Goal: Task Accomplishment & Management: Use online tool/utility

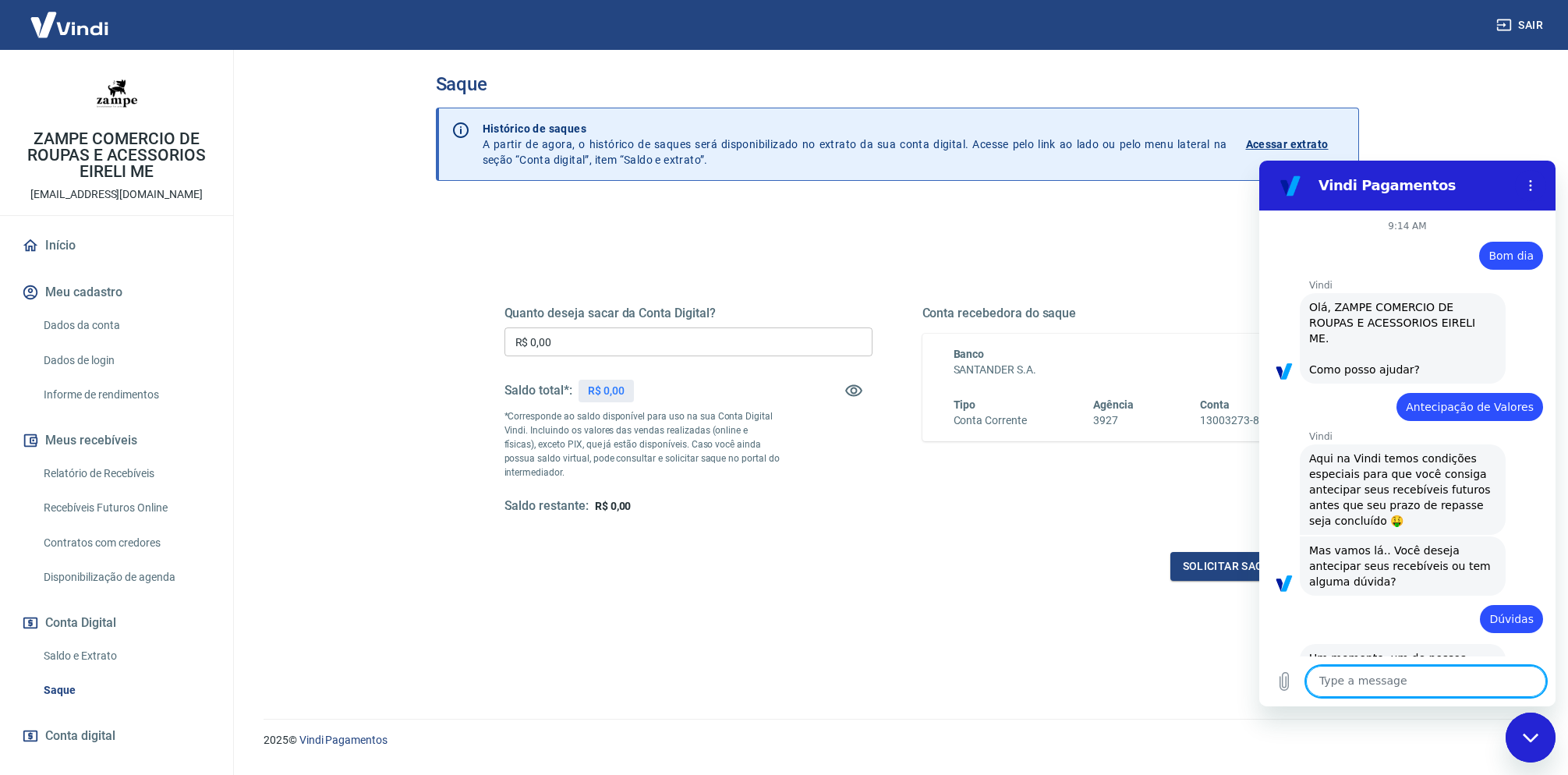
scroll to position [3330, 0]
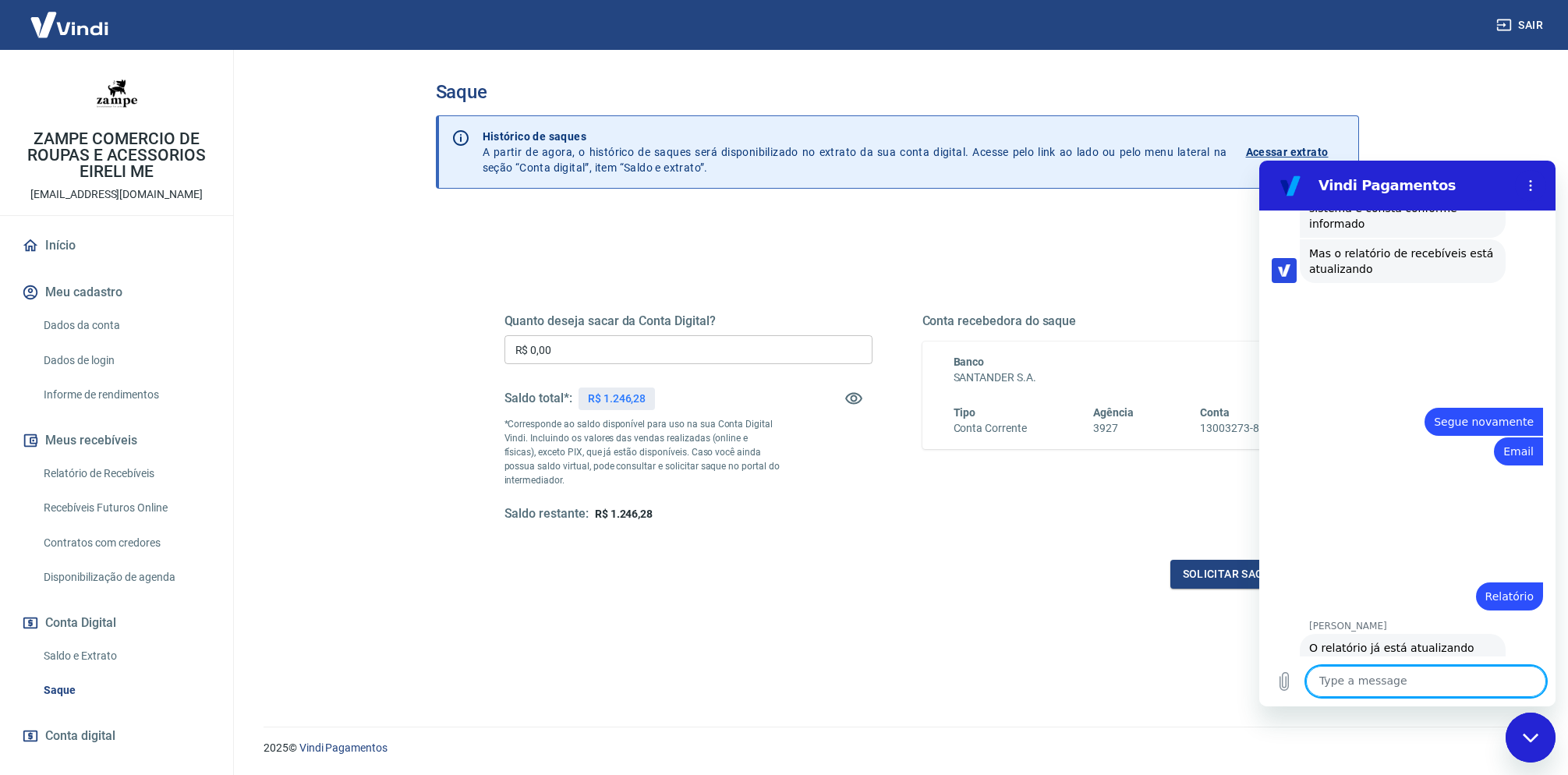
scroll to position [3330, 0]
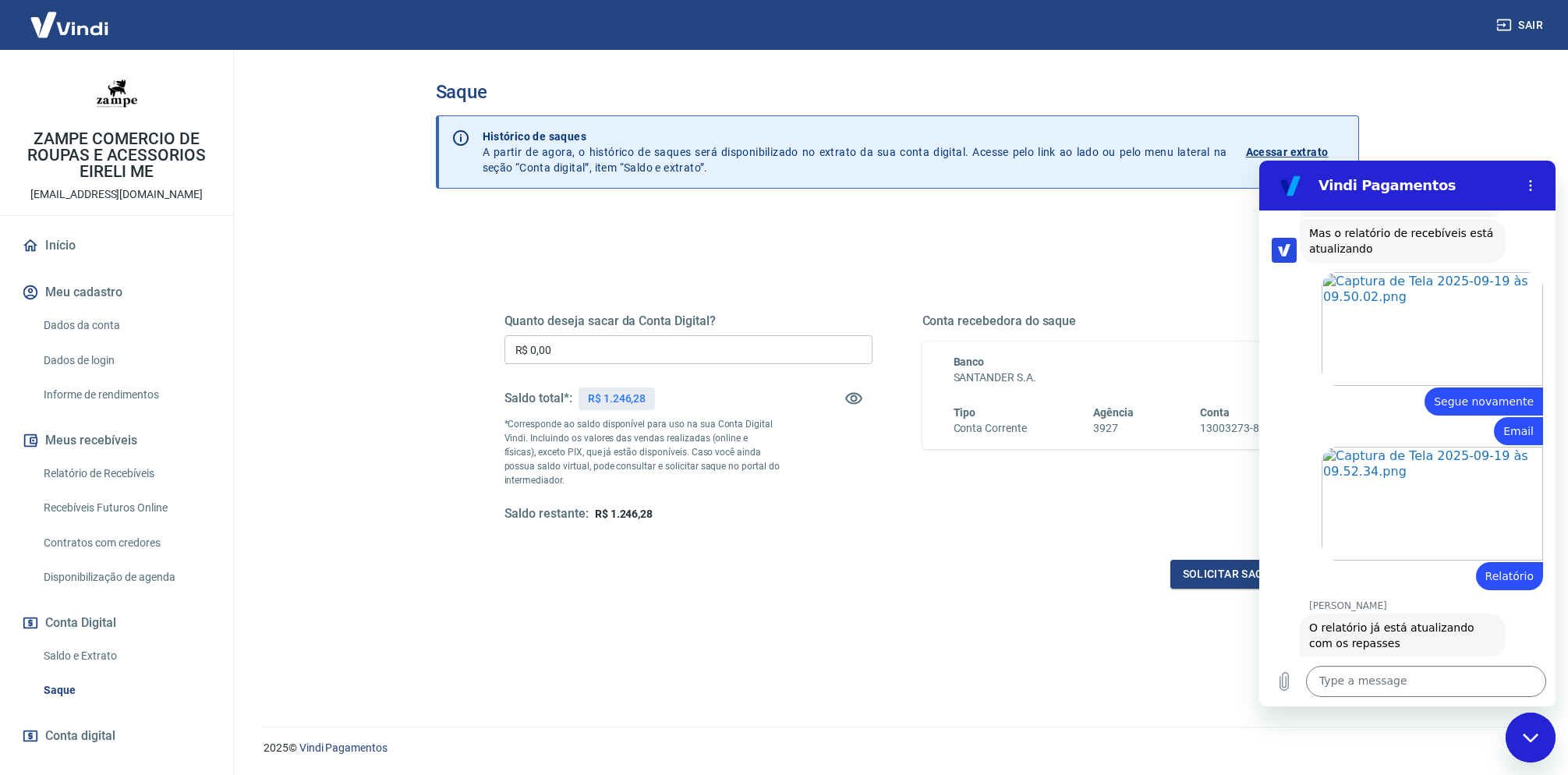
click at [830, 350] on input "R$ 0,00" at bounding box center [688, 350] width 368 height 28
type input "R$ 1.246,28"
drag, startPoint x: 978, startPoint y: 584, endPoint x: 1101, endPoint y: 539, distance: 131.0
click at [981, 584] on div "Solicitar saque" at bounding box center [897, 574] width 786 height 28
click at [1523, 747] on div "Close messaging window" at bounding box center [1530, 737] width 47 height 47
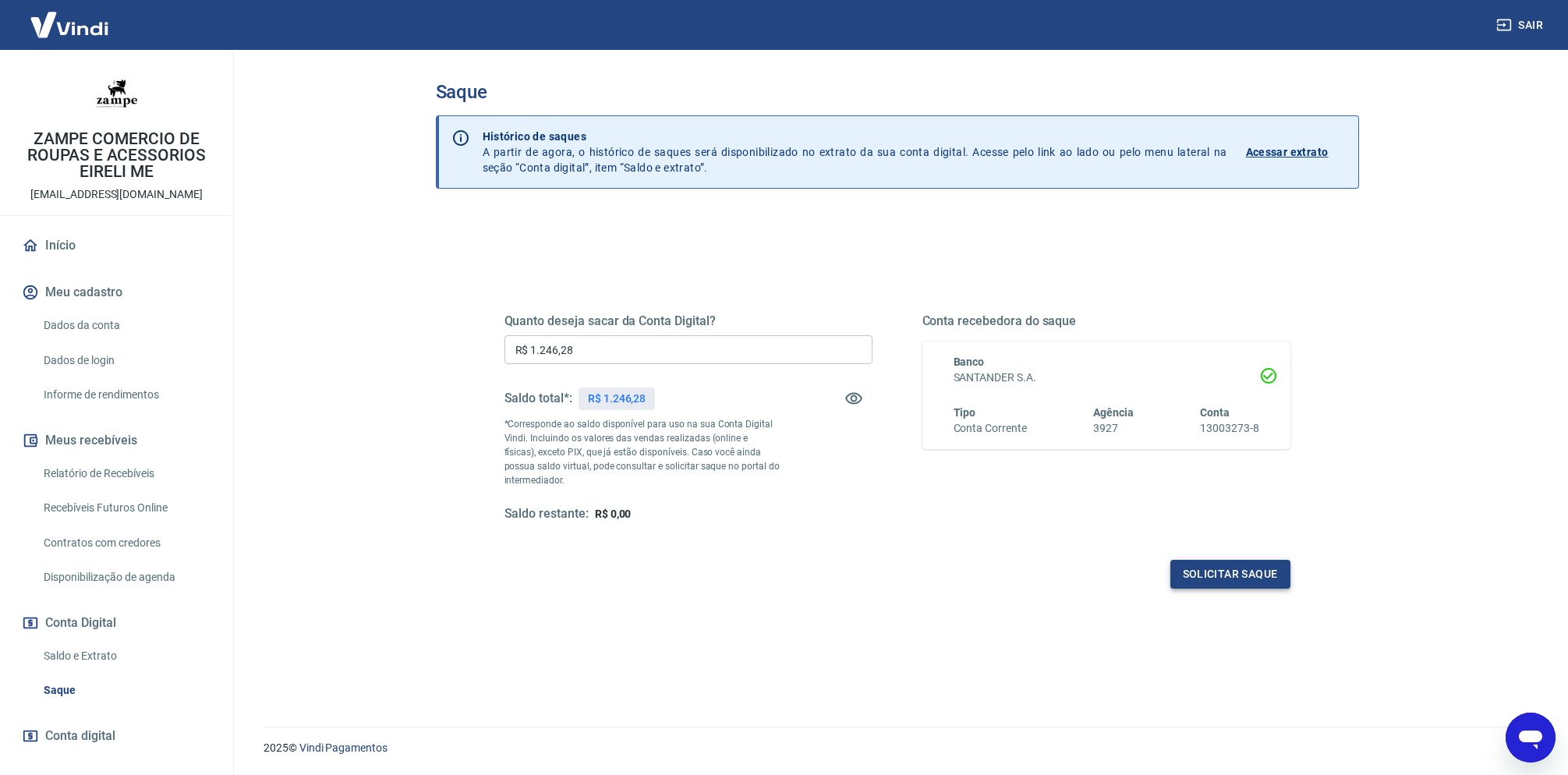
click at [1253, 561] on button "Solicitar saque" at bounding box center [1231, 574] width 120 height 28
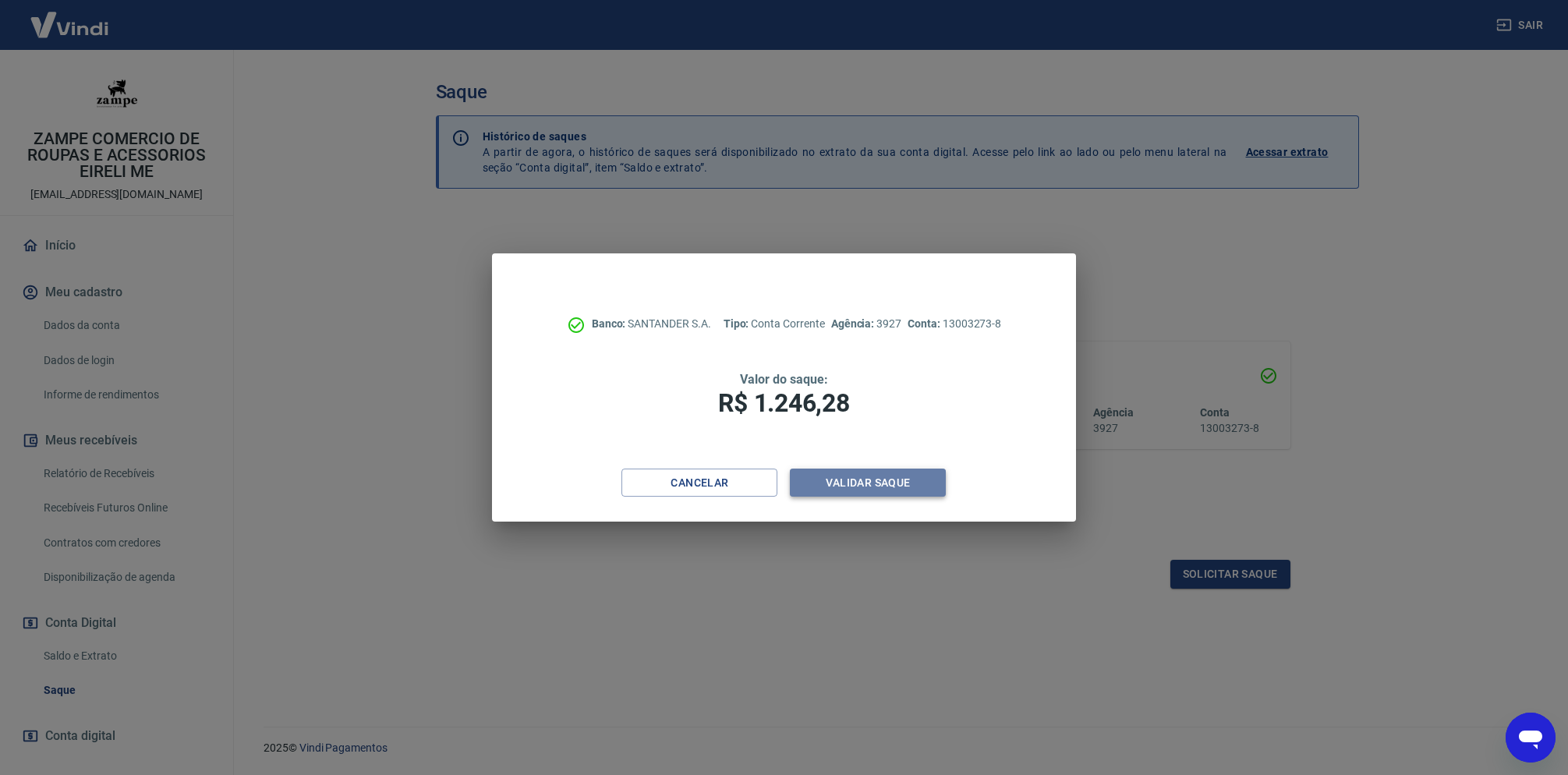
click at [908, 484] on button "Validar saque" at bounding box center [868, 482] width 156 height 28
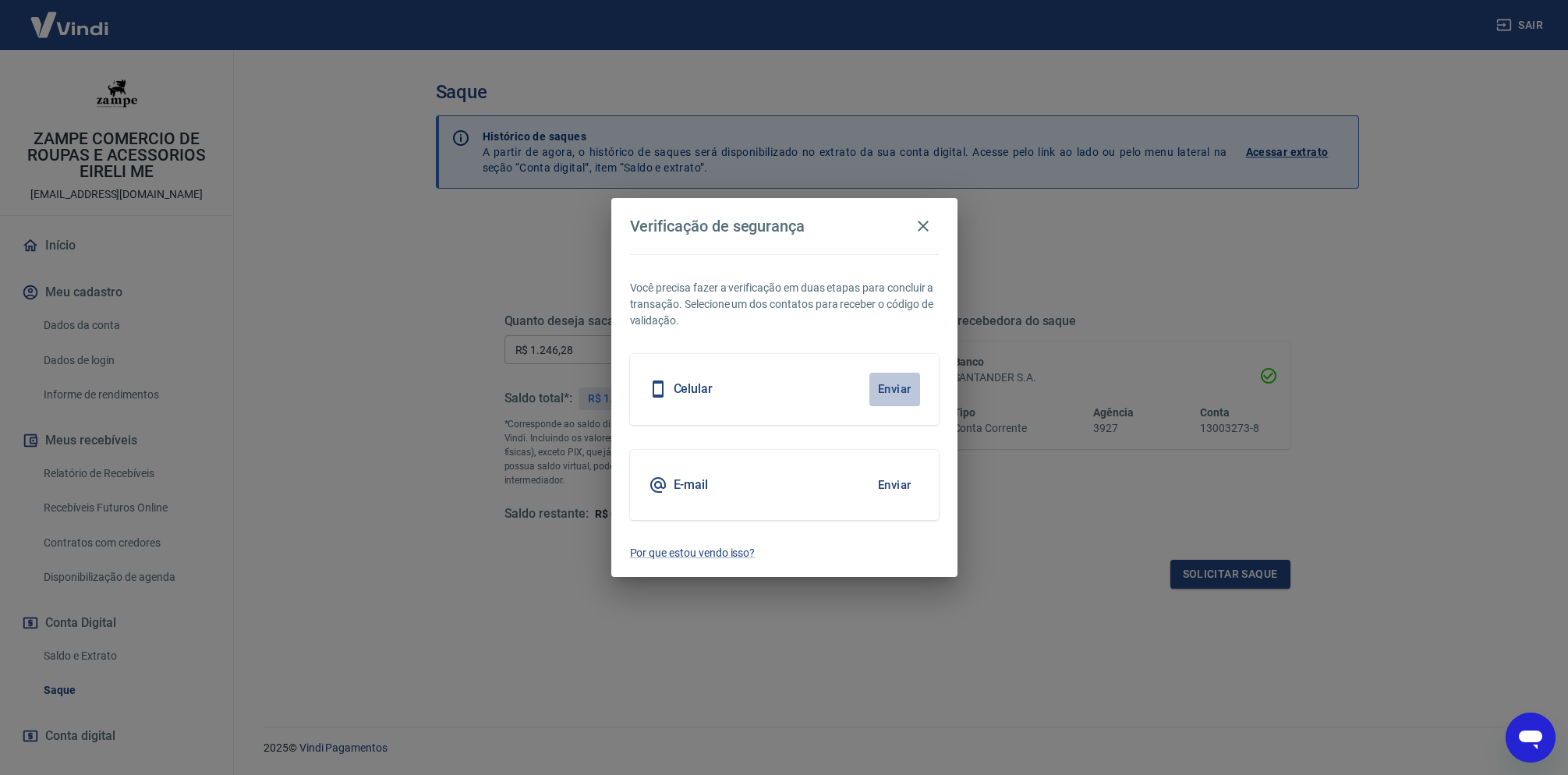
click at [910, 387] on button "Enviar" at bounding box center [894, 388] width 50 height 32
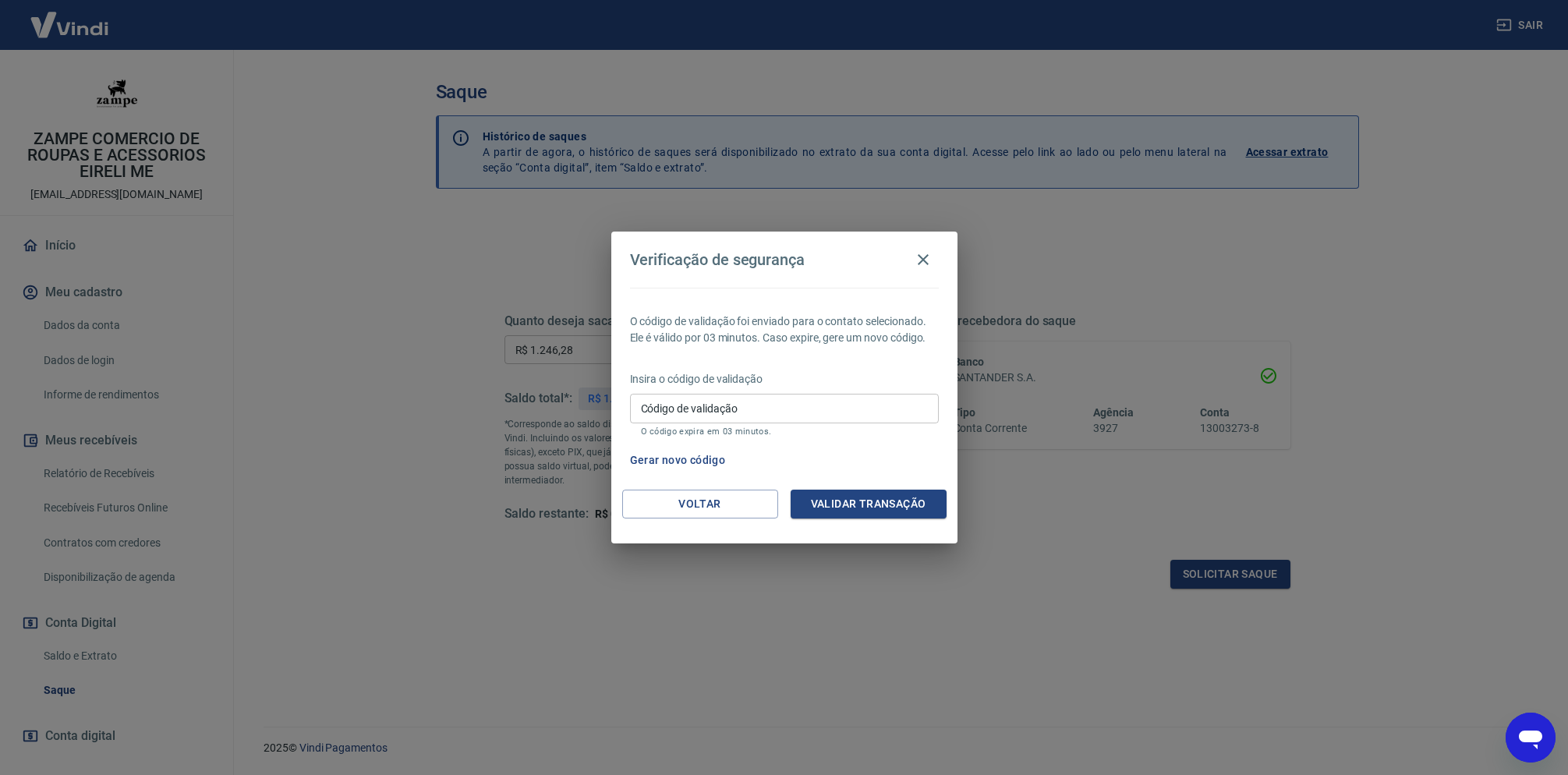
click at [813, 411] on input "Código de validação" at bounding box center [784, 407] width 309 height 28
click at [896, 434] on p "O código expira em 03 minutos." at bounding box center [784, 431] width 287 height 10
click at [711, 506] on button "Voltar" at bounding box center [700, 503] width 156 height 28
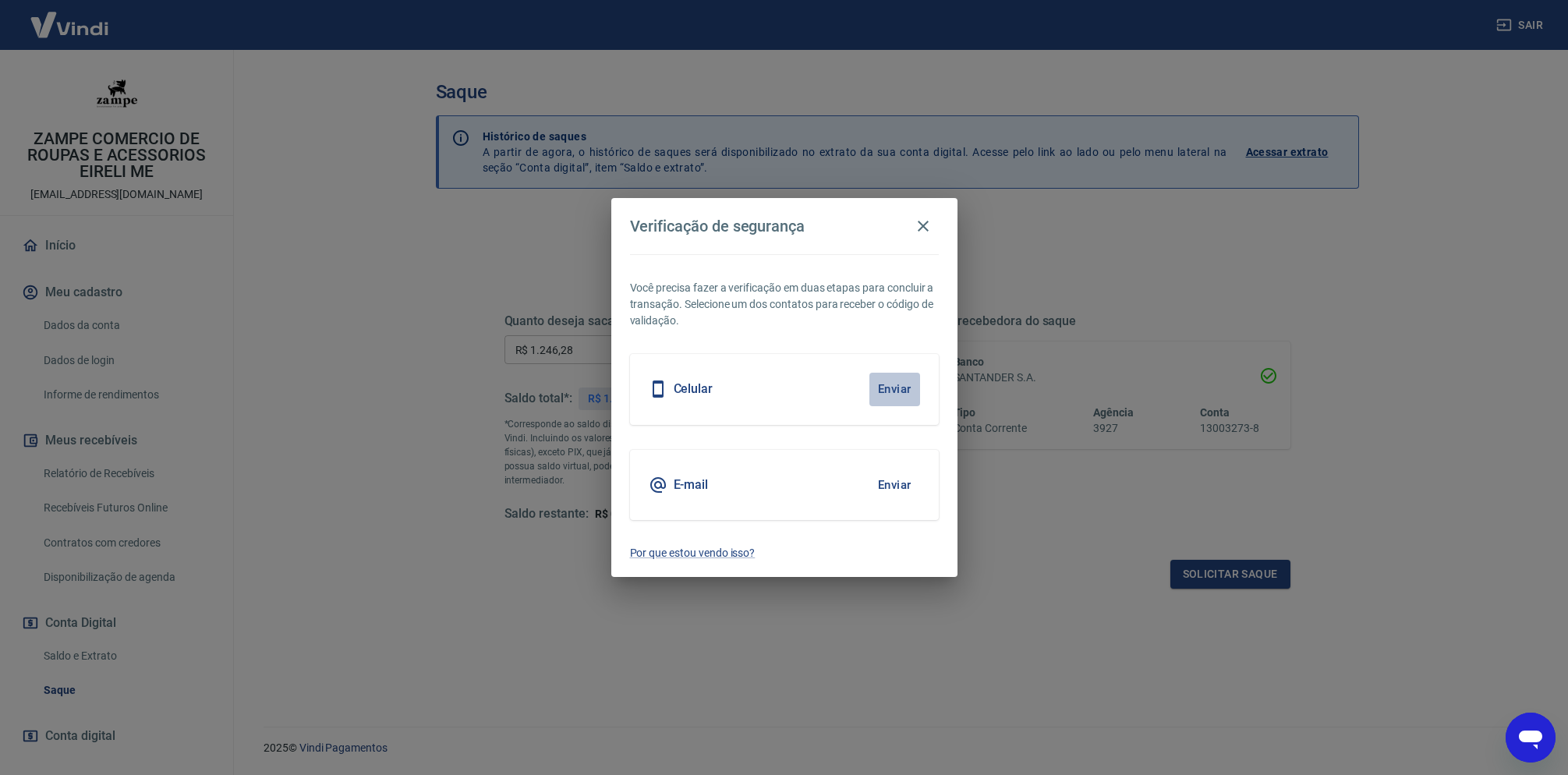
click at [899, 388] on button "Enviar" at bounding box center [894, 388] width 50 height 32
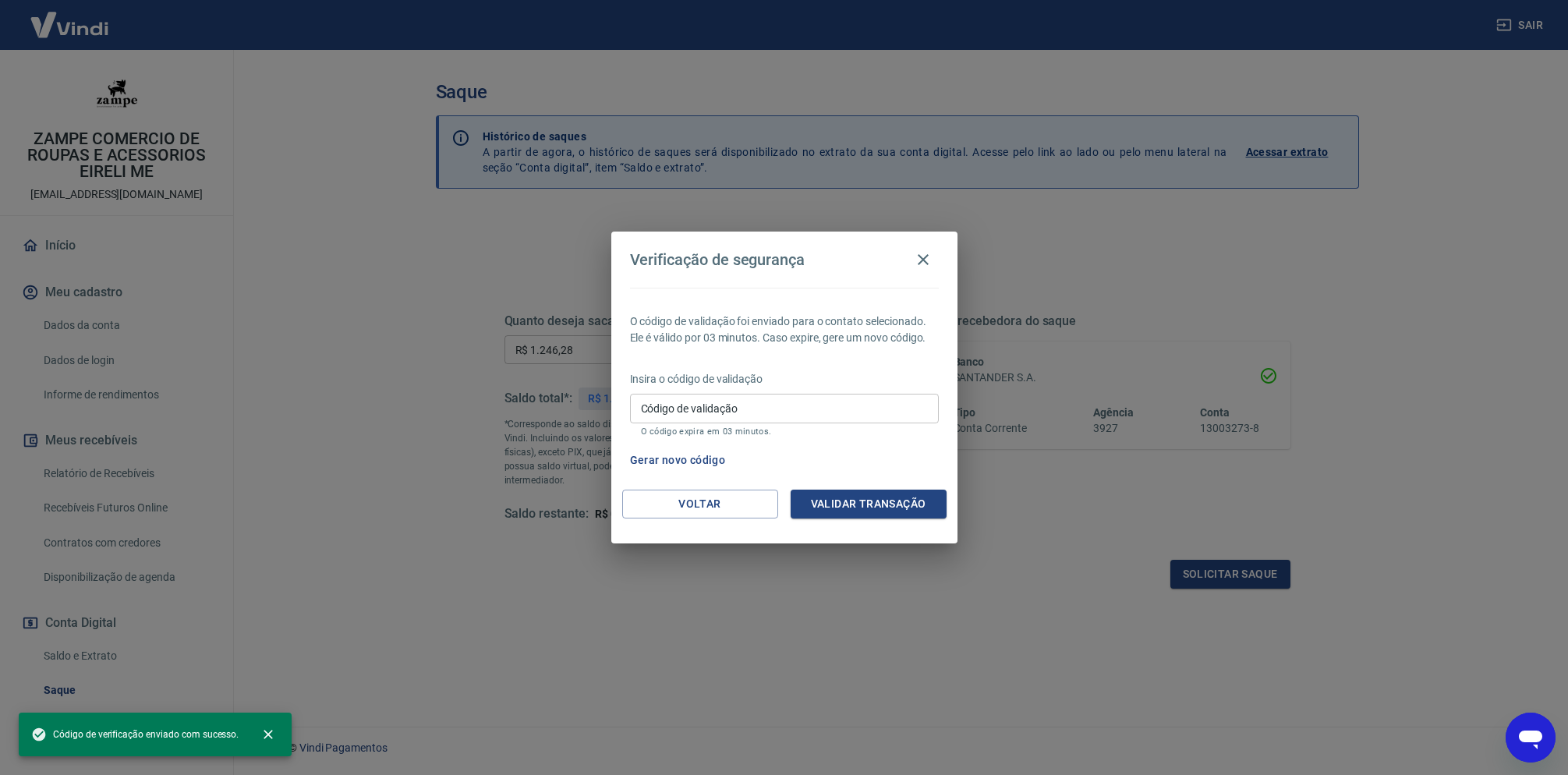
click at [821, 410] on input "Código de validação" at bounding box center [784, 407] width 309 height 28
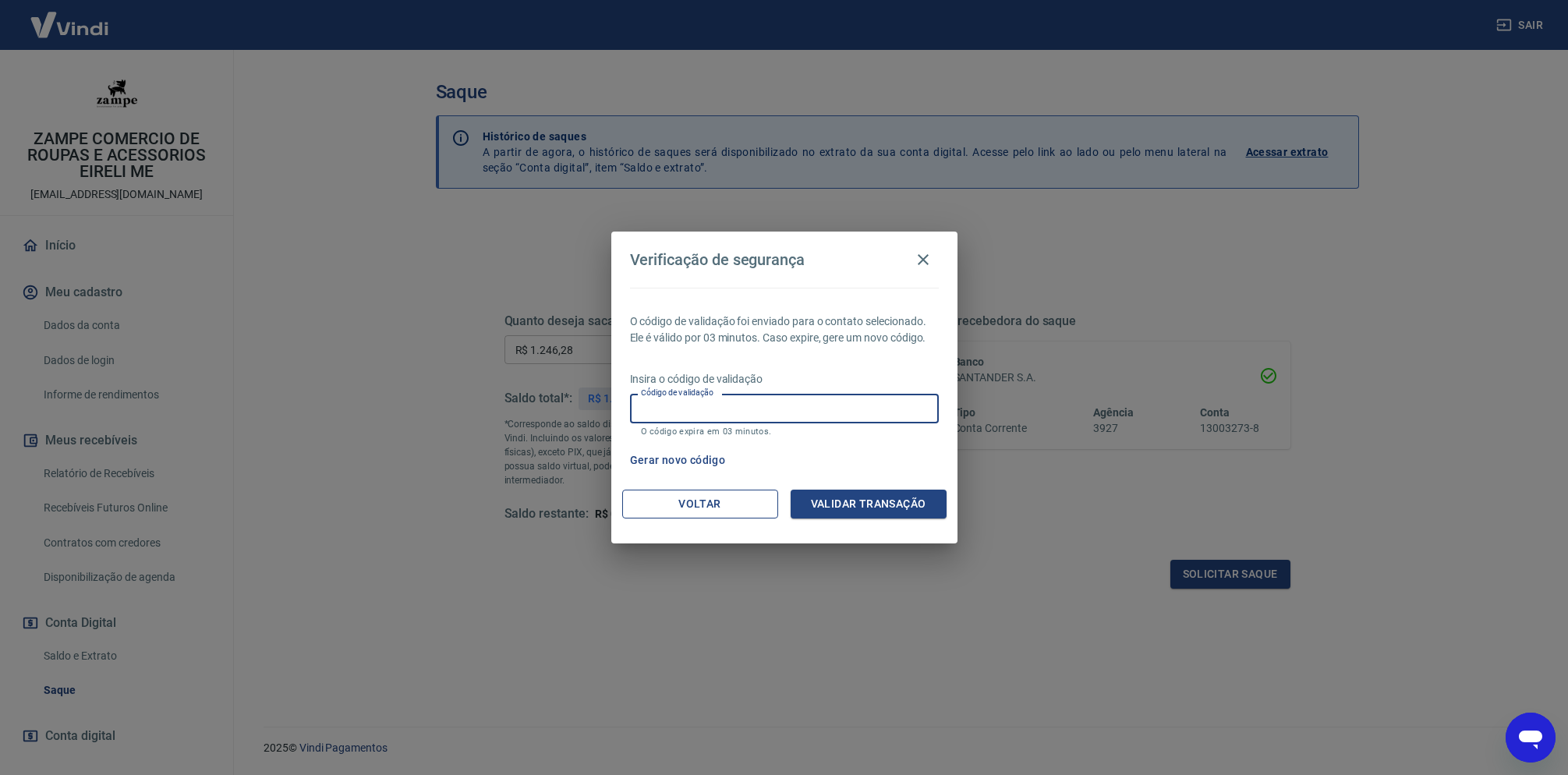
click at [660, 501] on button "Voltar" at bounding box center [700, 503] width 156 height 28
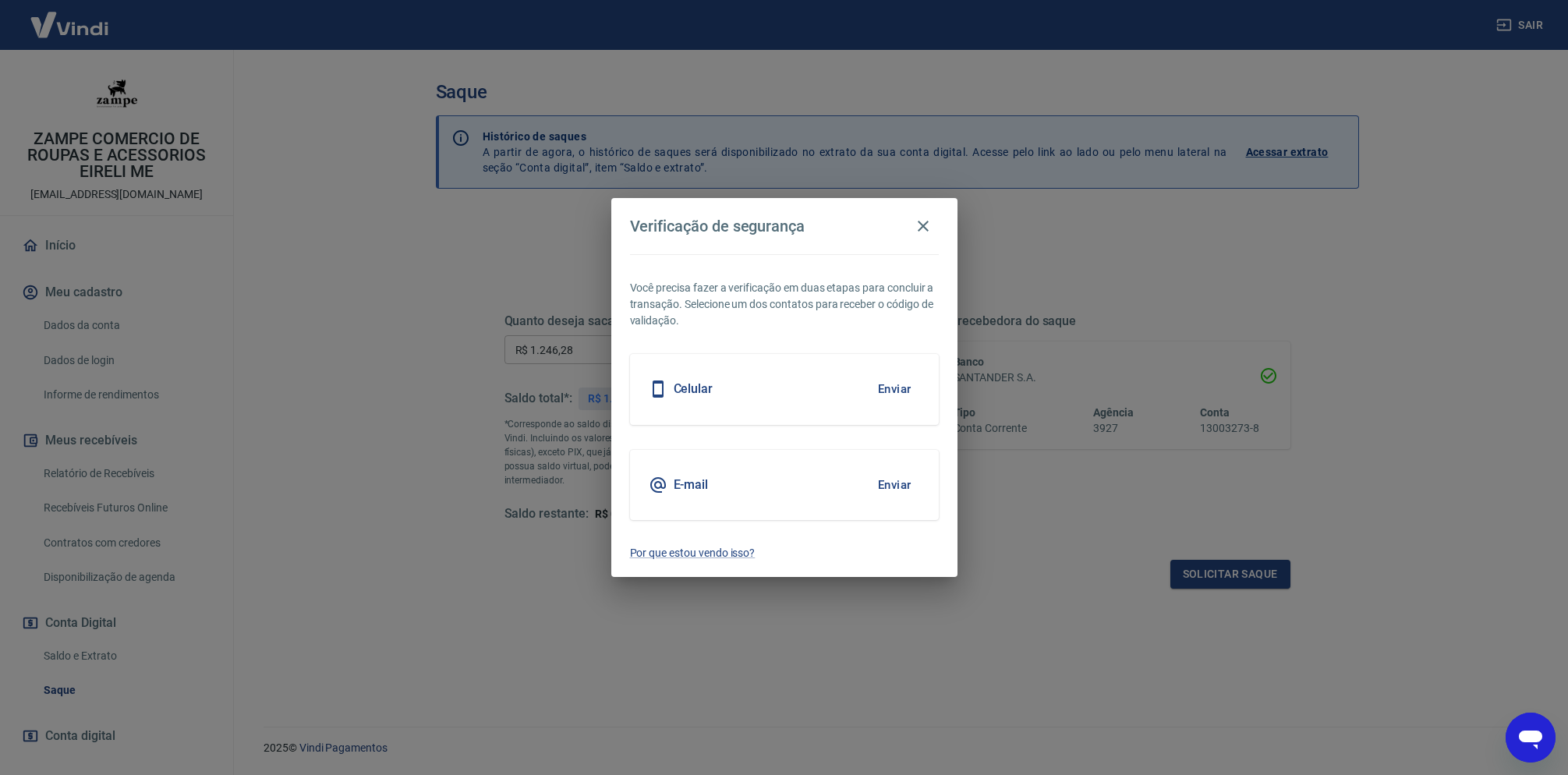
click at [892, 486] on button "Enviar" at bounding box center [894, 484] width 50 height 32
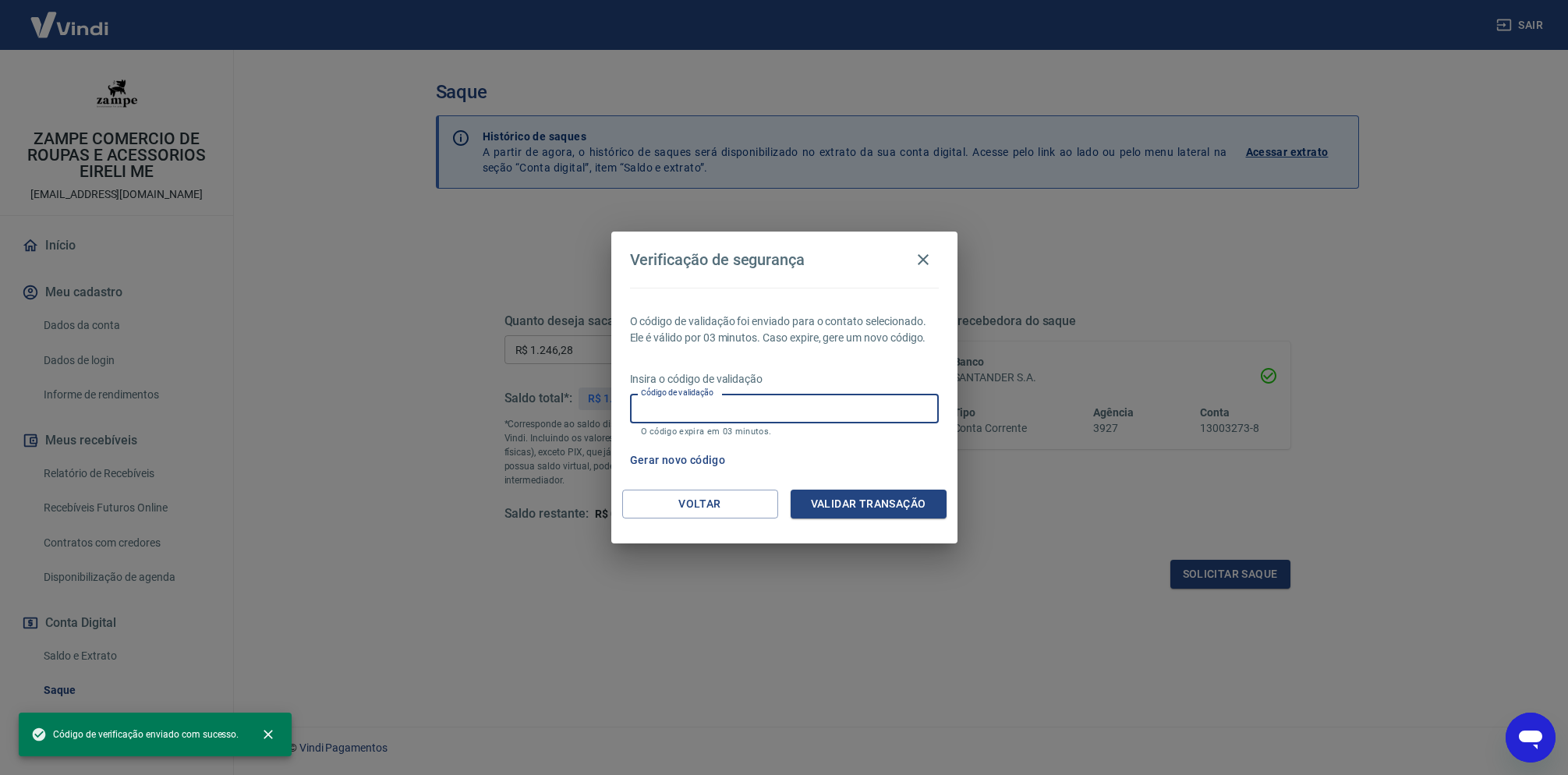
click at [853, 396] on input "Código de validação" at bounding box center [784, 407] width 309 height 28
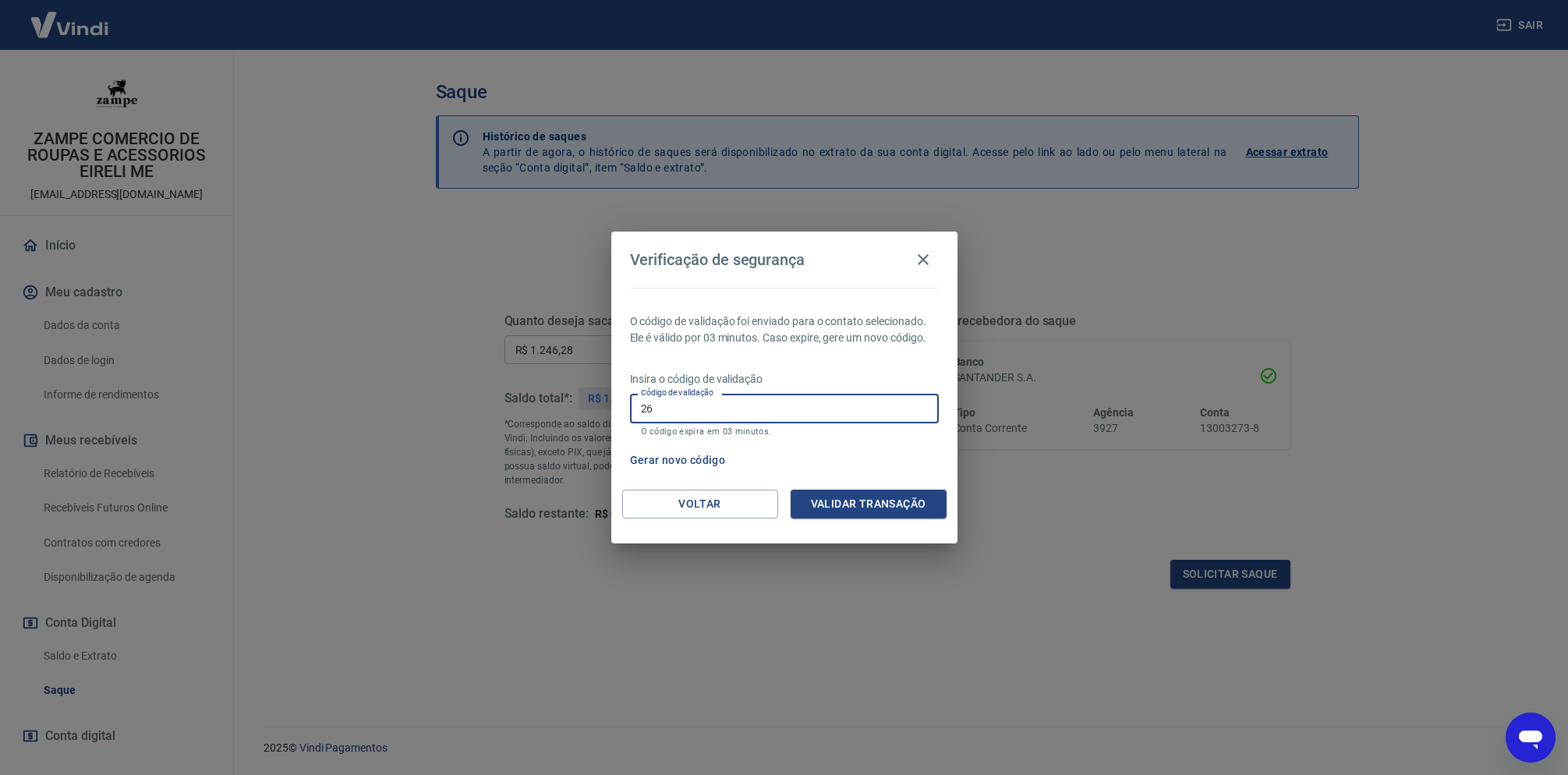
type input "26"
click at [738, 417] on input "26" at bounding box center [784, 407] width 309 height 28
click at [737, 417] on input "26" at bounding box center [784, 407] width 309 height 28
paste input "text"
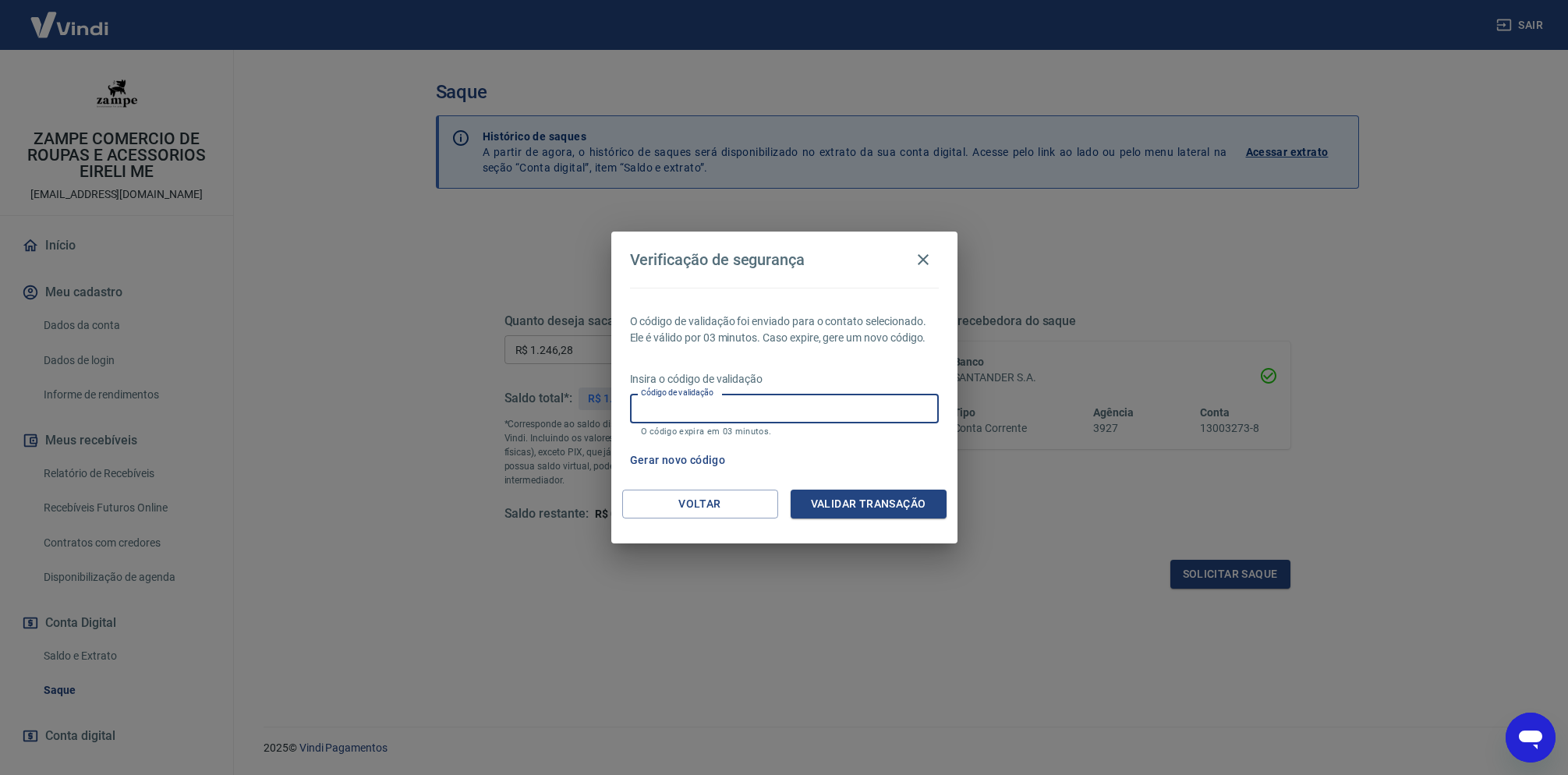
paste input "282996"
type input "282996"
click at [840, 506] on button "Validar transação" at bounding box center [869, 503] width 156 height 28
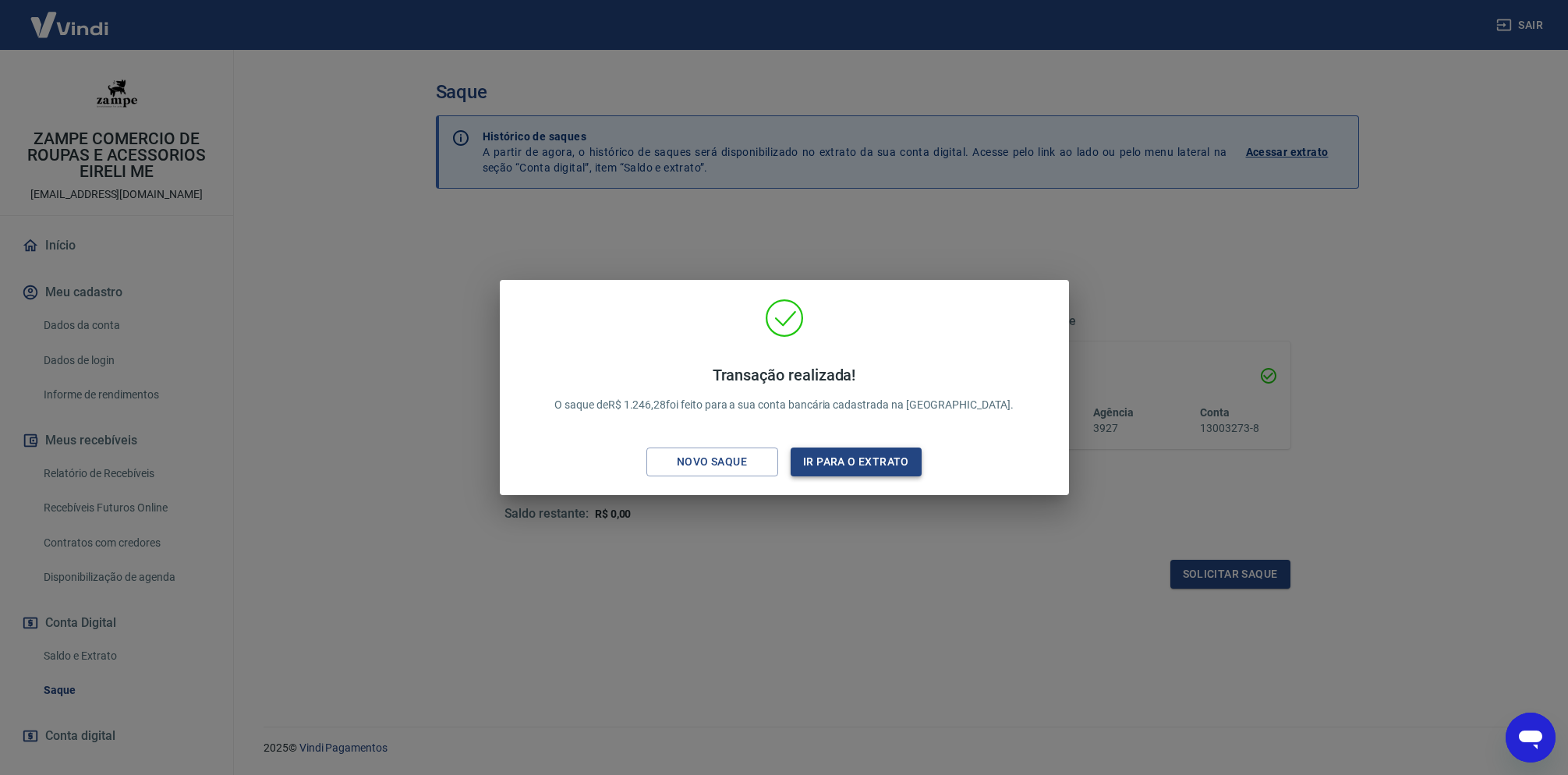
click at [893, 463] on button "Ir para o extrato" at bounding box center [856, 462] width 132 height 28
